Goal: Task Accomplishment & Management: Complete application form

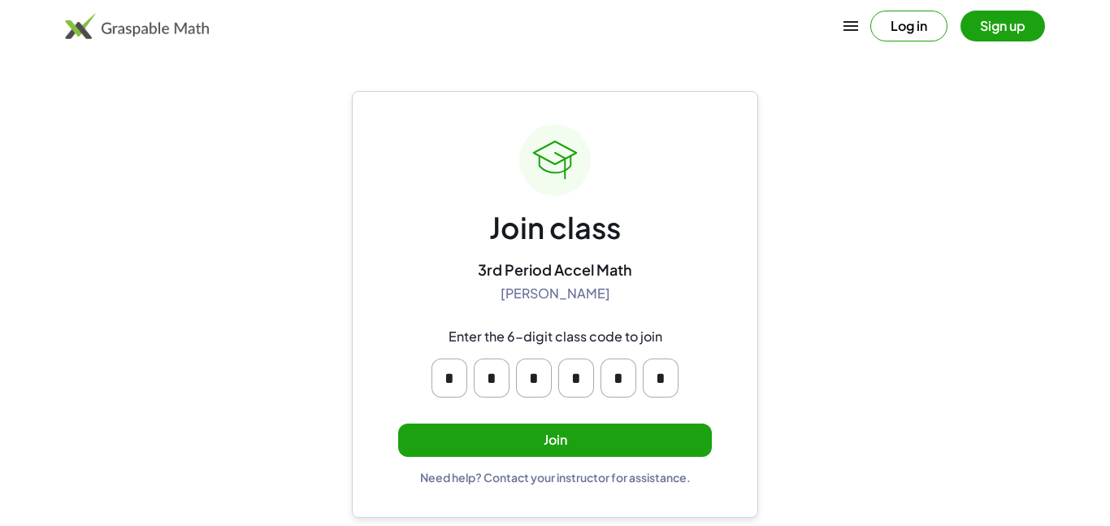
click at [492, 457] on div "Join class 3rd Period Accel Math [PERSON_NAME] Enter the 6-digit class code to …" at bounding box center [555, 304] width 314 height 360
click at [499, 439] on button "Join" at bounding box center [555, 439] width 314 height 33
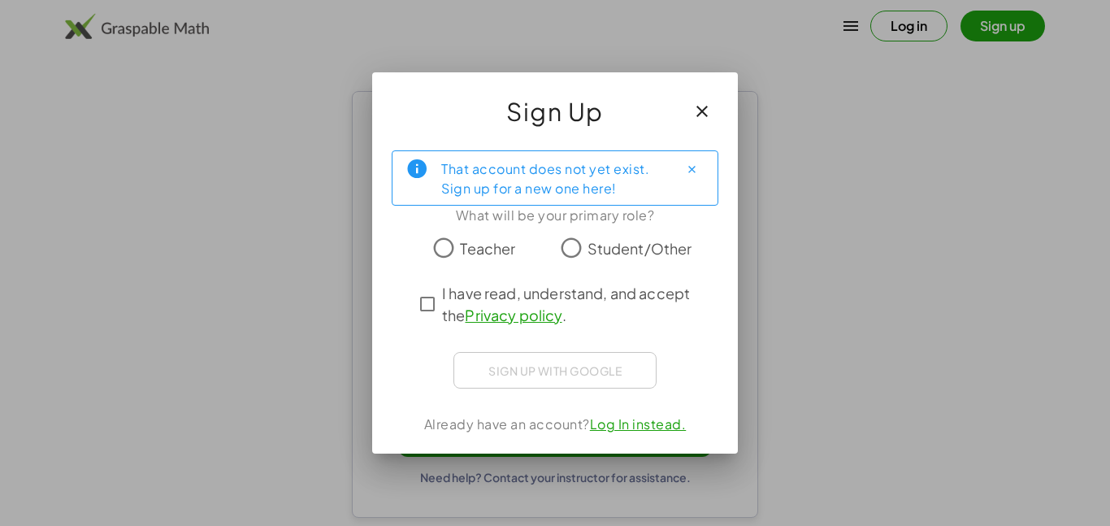
click at [616, 244] on span "Student/Other" at bounding box center [640, 248] width 105 height 22
click at [702, 165] on button "Close" at bounding box center [692, 169] width 26 height 26
